Goal: Information Seeking & Learning: Learn about a topic

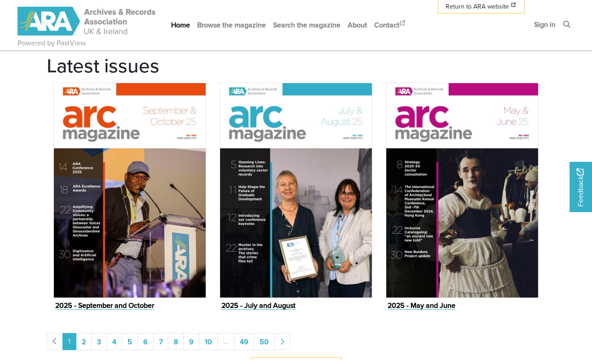
scroll to position [698, 0]
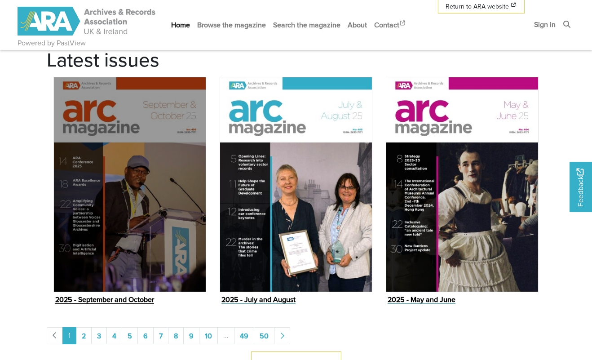
click at [131, 169] on img "Issue" at bounding box center [129, 185] width 153 height 216
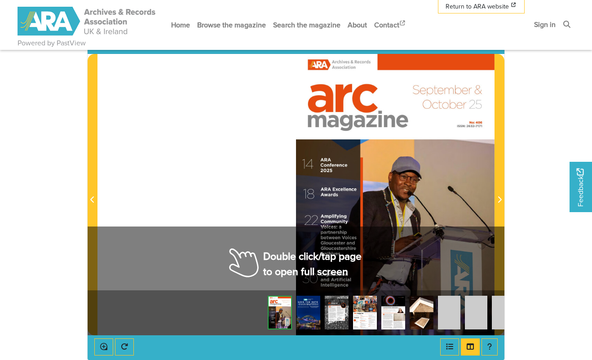
scroll to position [135, 0]
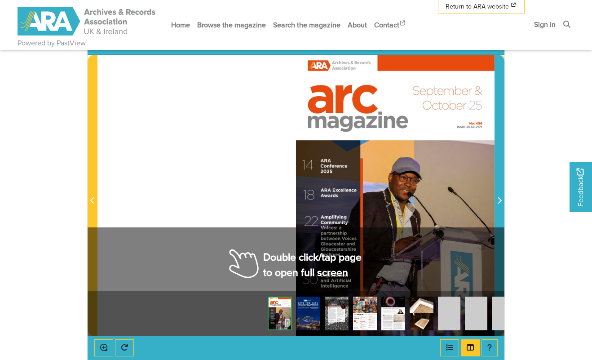
click at [502, 198] on span "Next Page" at bounding box center [499, 200] width 9 height 11
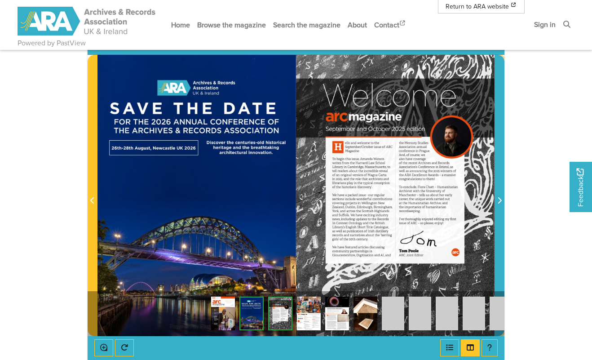
click at [501, 199] on icon "Next Page" at bounding box center [500, 200] width 4 height 7
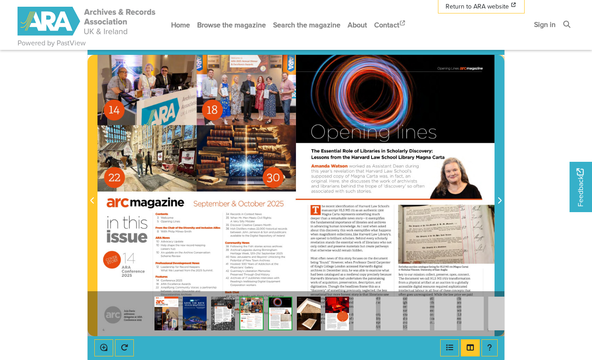
click at [501, 199] on icon "Next Page" at bounding box center [500, 200] width 4 height 7
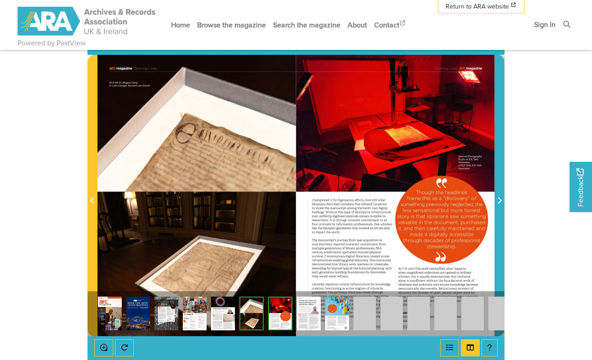
click at [501, 199] on icon "Next Page" at bounding box center [500, 200] width 4 height 7
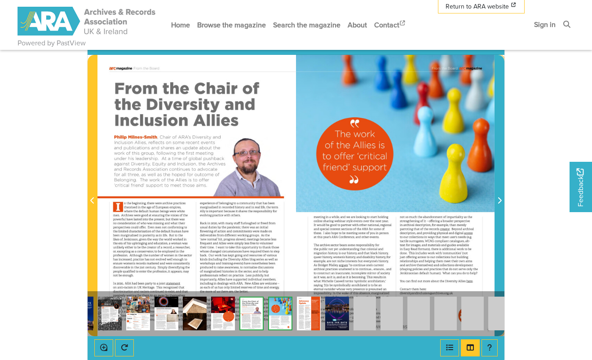
click at [501, 199] on icon "Next Page" at bounding box center [500, 200] width 4 height 7
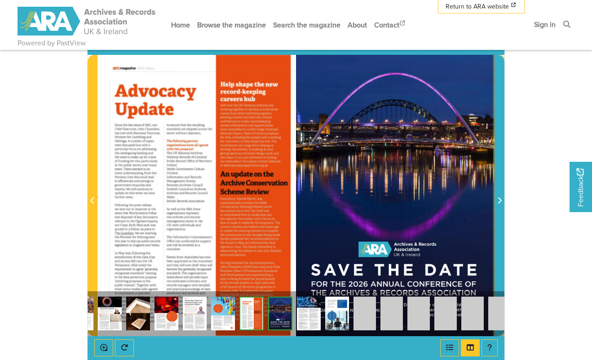
click at [501, 199] on icon "Next Page" at bounding box center [500, 200] width 4 height 7
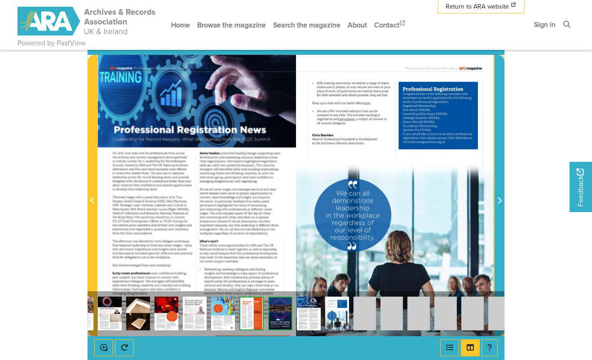
click at [501, 199] on icon "Next Page" at bounding box center [500, 200] width 4 height 7
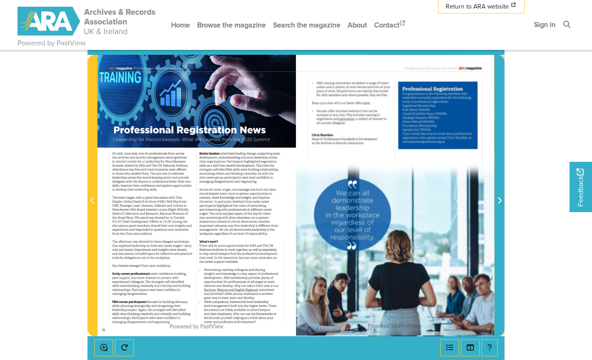
click at [501, 199] on icon "Next Page" at bounding box center [500, 200] width 4 height 7
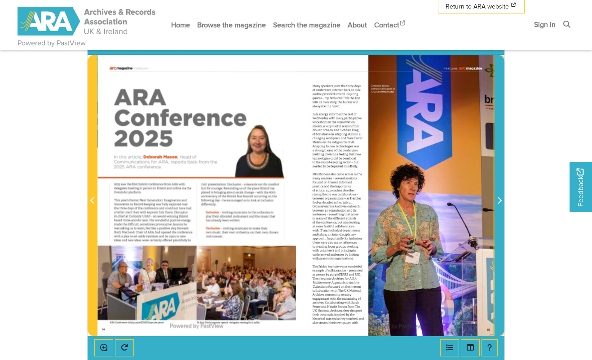
click at [501, 199] on icon "Next Page" at bounding box center [500, 200] width 4 height 7
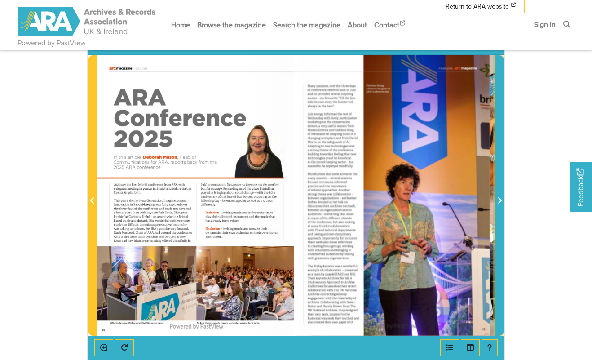
click at [501, 199] on icon "Next Page" at bounding box center [500, 200] width 4 height 7
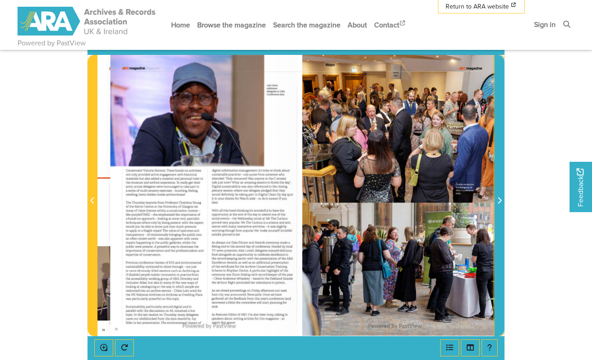
click at [501, 199] on icon "Next Page" at bounding box center [500, 200] width 4 height 7
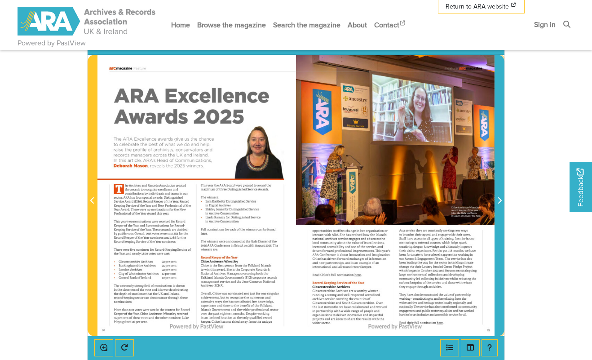
click at [501, 199] on icon "Next Page" at bounding box center [500, 200] width 4 height 7
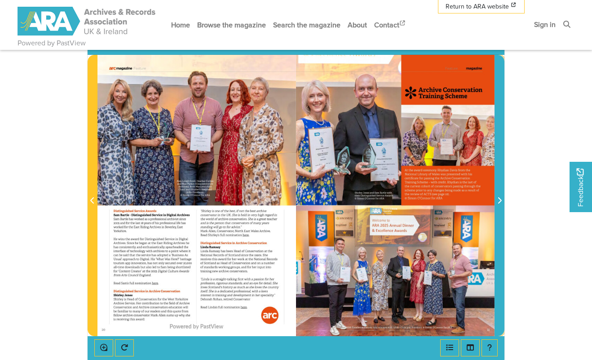
click at [501, 199] on icon "Next Page" at bounding box center [500, 200] width 4 height 7
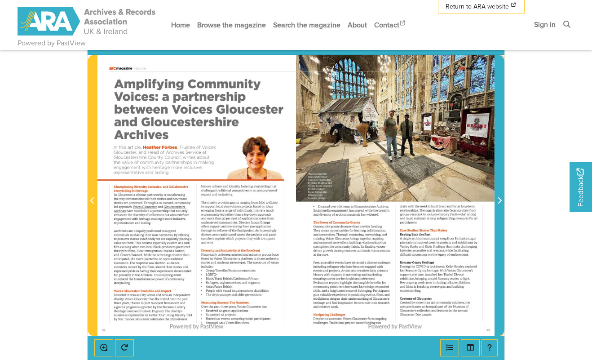
click at [501, 199] on icon "Next Page" at bounding box center [500, 200] width 4 height 7
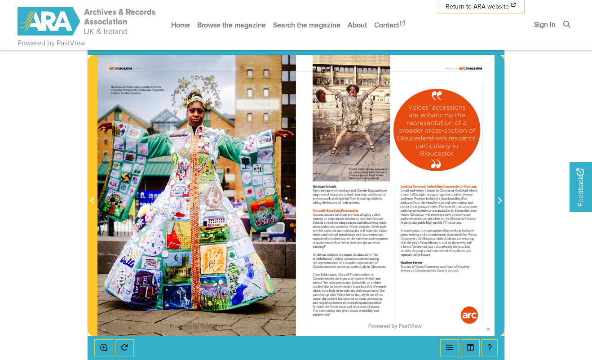
click at [501, 199] on icon "Next Page" at bounding box center [500, 200] width 4 height 7
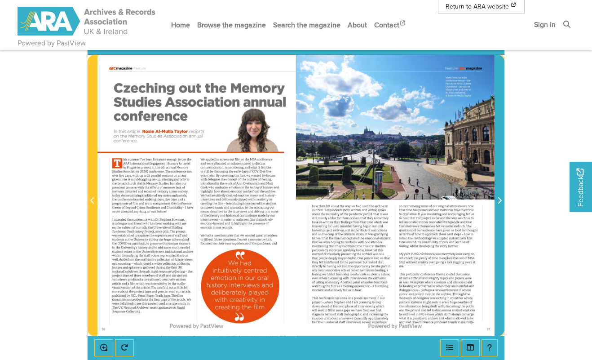
click at [501, 199] on icon "Next Page" at bounding box center [500, 200] width 4 height 7
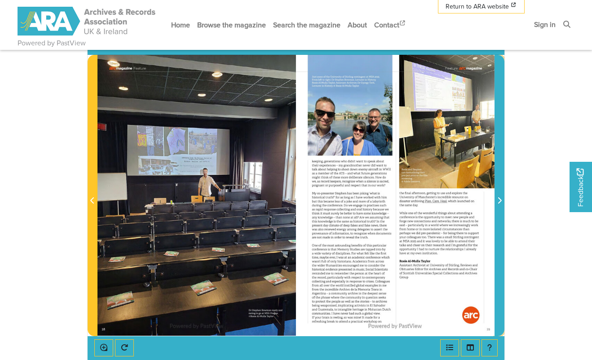
click at [501, 199] on icon "Next Page" at bounding box center [500, 200] width 4 height 7
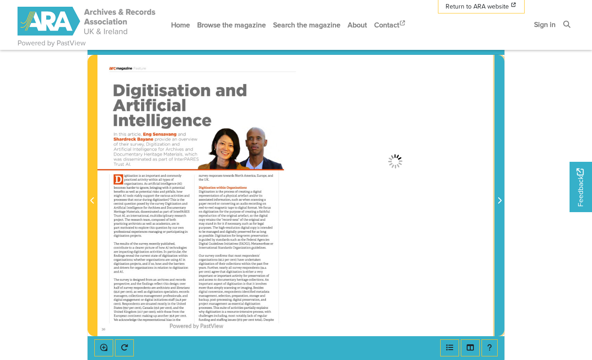
click at [501, 199] on icon "Next Page" at bounding box center [500, 200] width 4 height 7
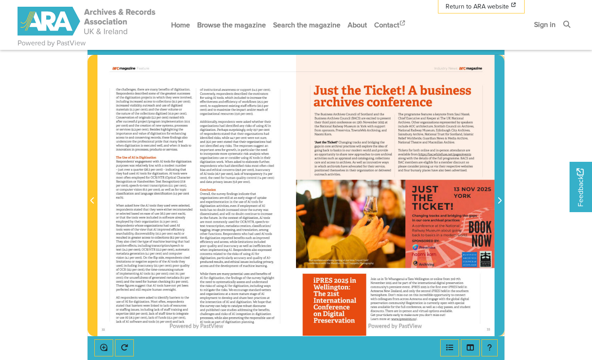
click at [501, 199] on icon "Next Page" at bounding box center [500, 200] width 4 height 7
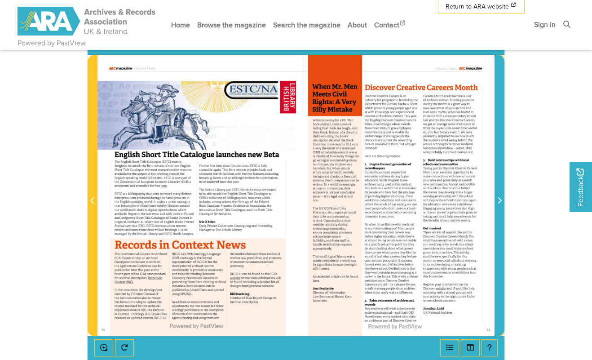
click at [501, 199] on icon "Next Page" at bounding box center [500, 200] width 4 height 7
